Goal: Check status: Check status

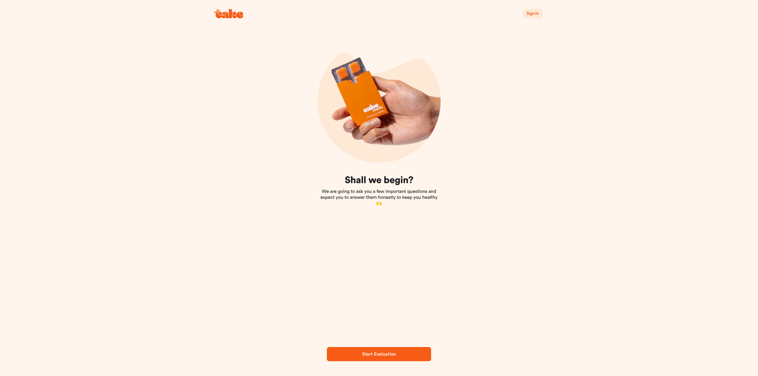
click at [532, 13] on span "Sign In" at bounding box center [532, 14] width 12 height 4
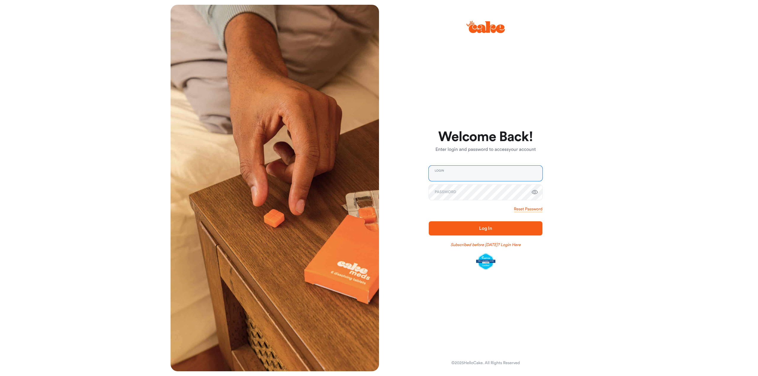
click at [456, 175] on input "email" at bounding box center [486, 173] width 114 height 15
type input "**********"
click at [526, 207] on link "Reset Password" at bounding box center [528, 209] width 28 height 6
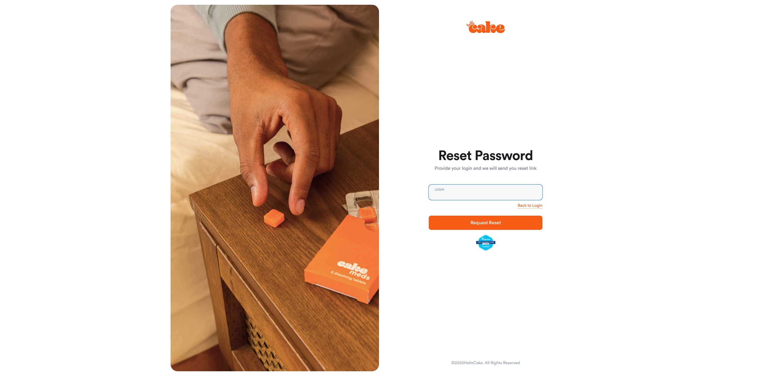
click at [489, 189] on input "email" at bounding box center [486, 192] width 114 height 15
type input "**********"
click at [511, 222] on span "Request Reset" at bounding box center [485, 222] width 95 height 7
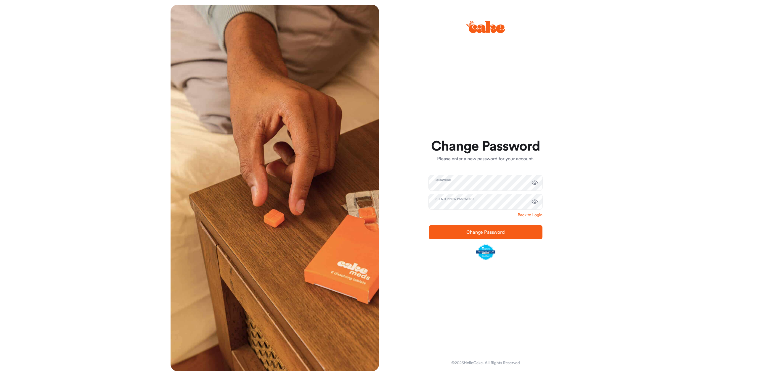
click at [492, 231] on span "Change Password" at bounding box center [485, 232] width 38 height 5
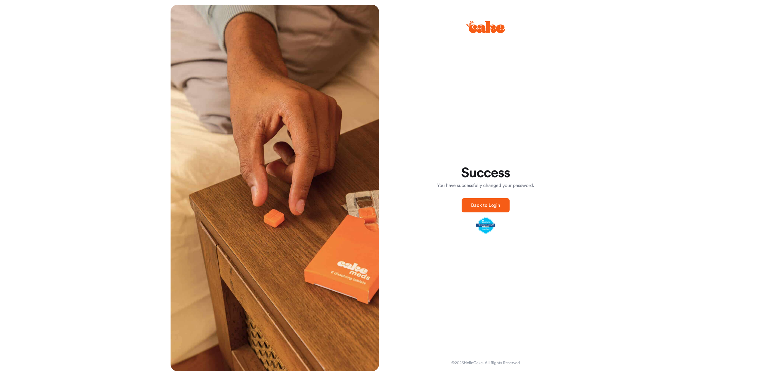
click at [606, 227] on div "Success You have successfully changed your password. Back to Login © 2025 Hello…" at bounding box center [379, 188] width 758 height 376
click at [498, 206] on span "Back to Login" at bounding box center [485, 205] width 29 height 5
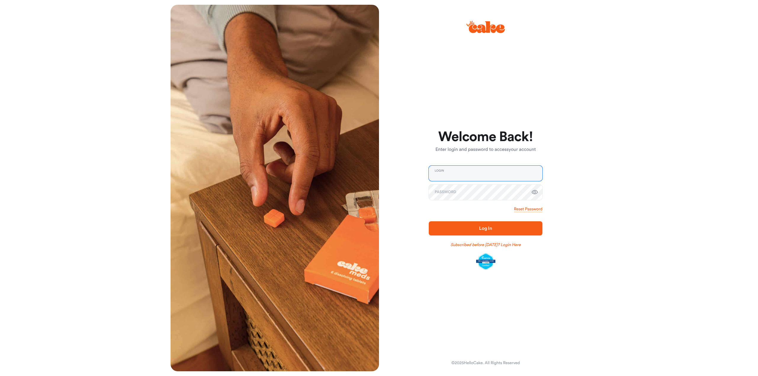
click at [460, 177] on input "email" at bounding box center [486, 173] width 114 height 15
type input "**********"
click at [429, 221] on button "Log In" at bounding box center [486, 228] width 114 height 14
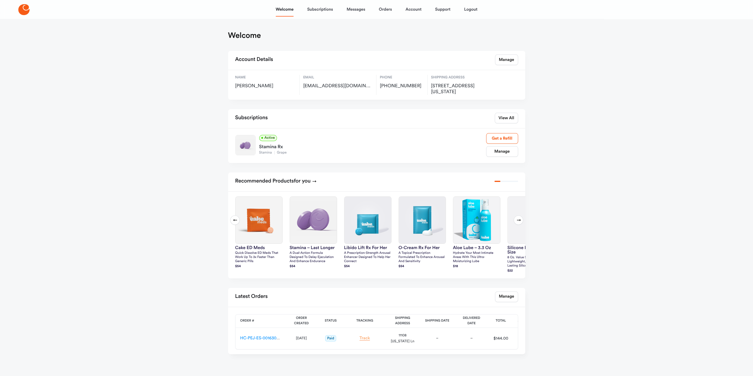
click at [367, 338] on link "Track" at bounding box center [365, 338] width 11 height 4
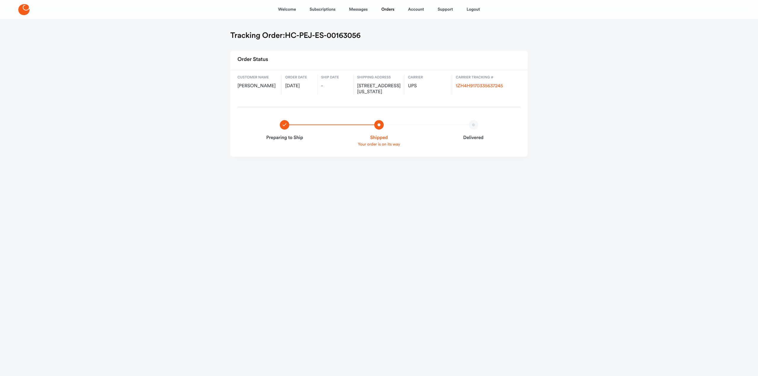
click at [372, 181] on html "Welcome Subscriptions Messages Orders Account Support Logout Tracking Order: HC…" at bounding box center [379, 90] width 758 height 181
drag, startPoint x: 372, startPoint y: 303, endPoint x: 514, endPoint y: 278, distance: 143.7
click at [372, 181] on html "Welcome Subscriptions Messages Orders Account Support Logout Tracking Order: HC…" at bounding box center [379, 90] width 758 height 181
click at [694, 40] on div "Welcome Subscriptions Messages Orders Account Support Logout Tracking Order: HC…" at bounding box center [379, 90] width 758 height 181
drag, startPoint x: 631, startPoint y: 71, endPoint x: 629, endPoint y: 68, distance: 3.5
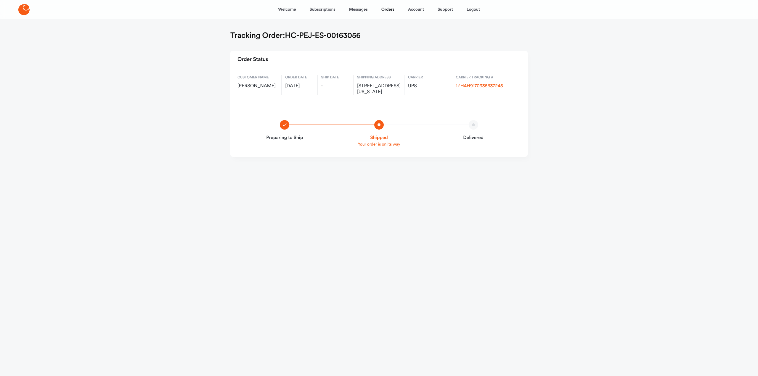
click at [630, 70] on div "Welcome Subscriptions Messages Orders Account Support Logout Tracking Order: HC…" at bounding box center [379, 90] width 758 height 181
click at [679, 103] on div "Welcome Subscriptions Messages Orders Account Support Logout Tracking Order: HC…" at bounding box center [379, 90] width 758 height 181
click at [731, 65] on div "Welcome Subscriptions Messages Orders Account Support Logout Tracking Order: HC…" at bounding box center [379, 90] width 758 height 181
